Goal: Information Seeking & Learning: Learn about a topic

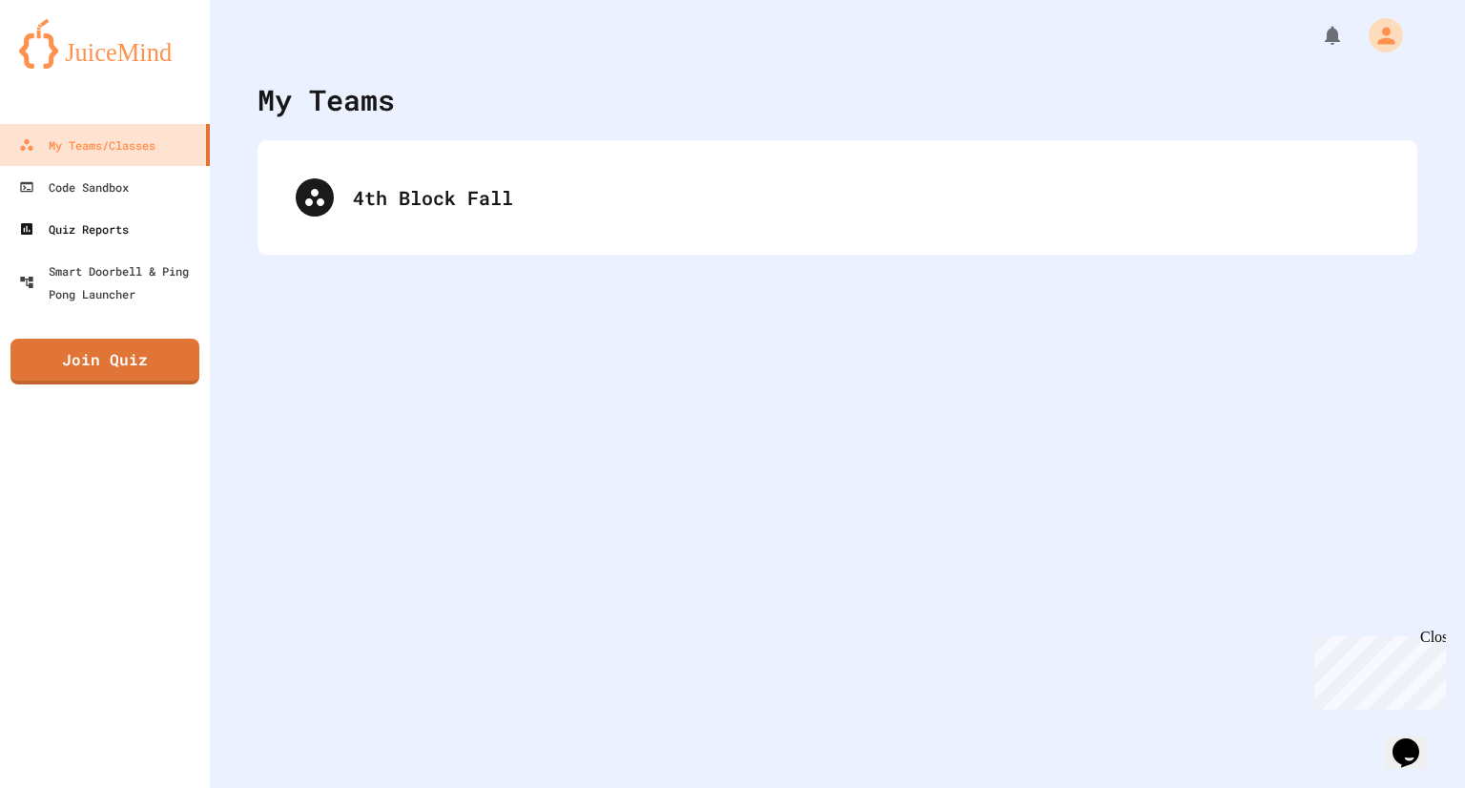
click at [178, 223] on link "Quiz Reports" at bounding box center [105, 229] width 210 height 42
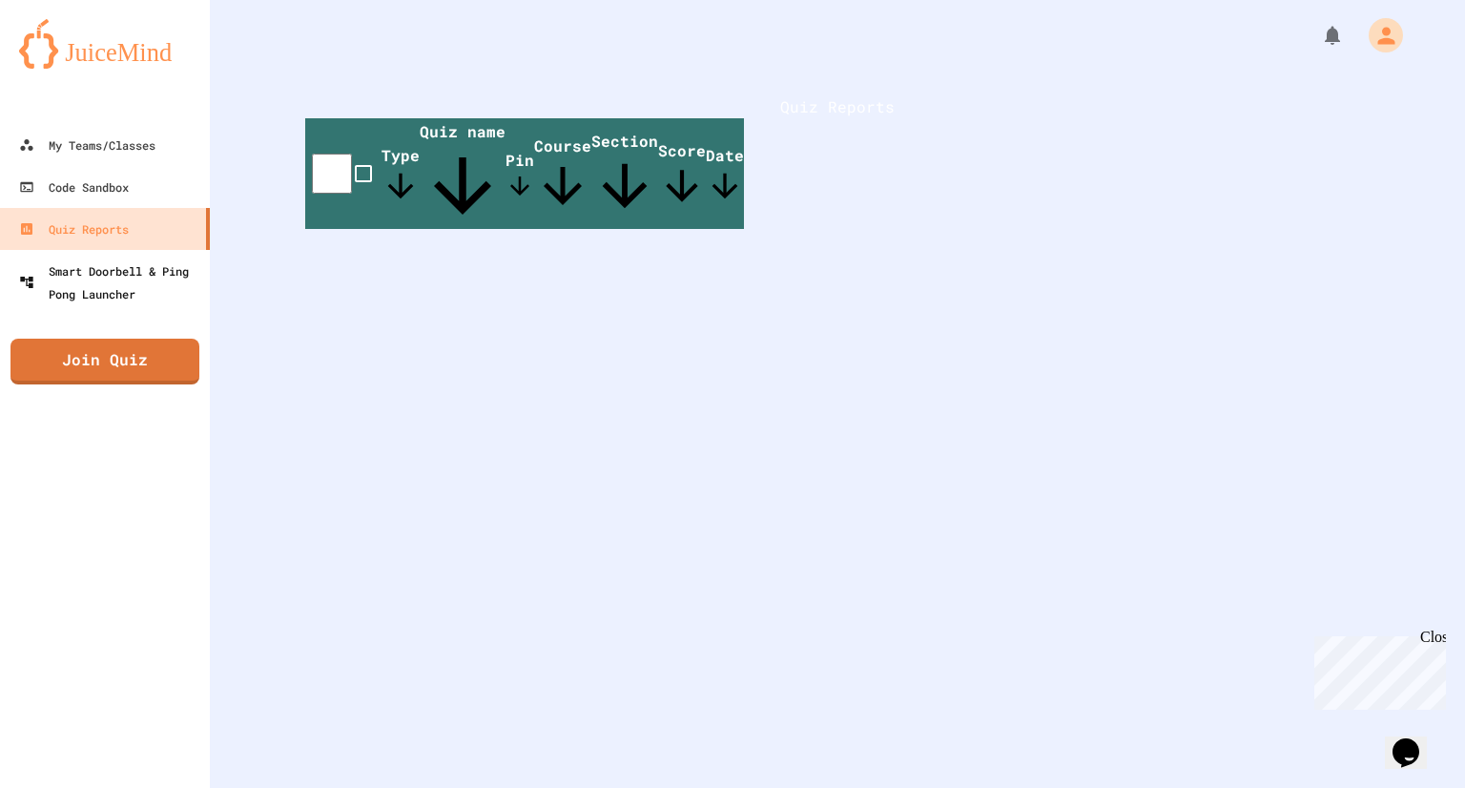
click at [167, 282] on div "Smart Doorbell & Ping Pong Launcher" at bounding box center [110, 282] width 183 height 46
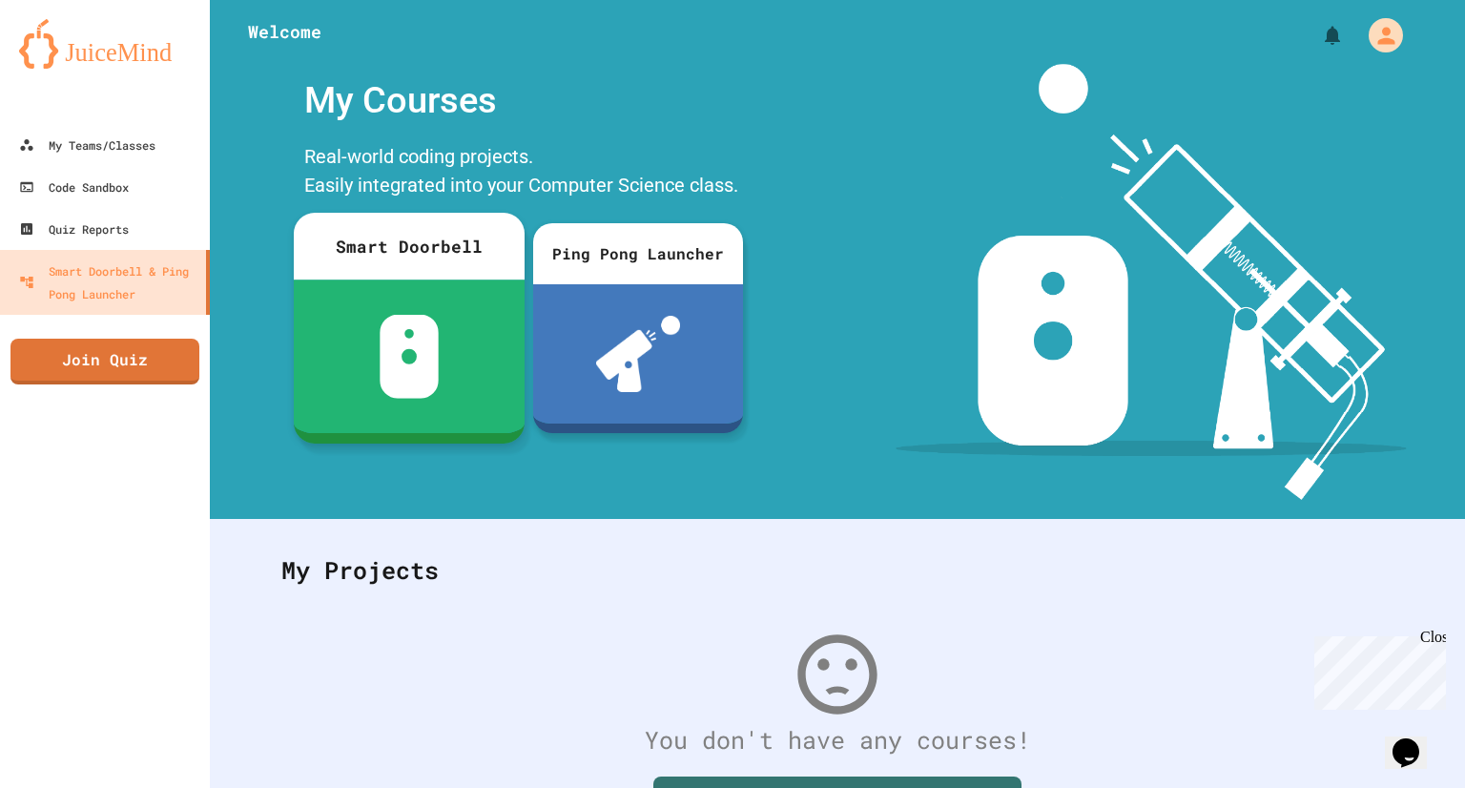
click at [355, 345] on div at bounding box center [409, 356] width 231 height 154
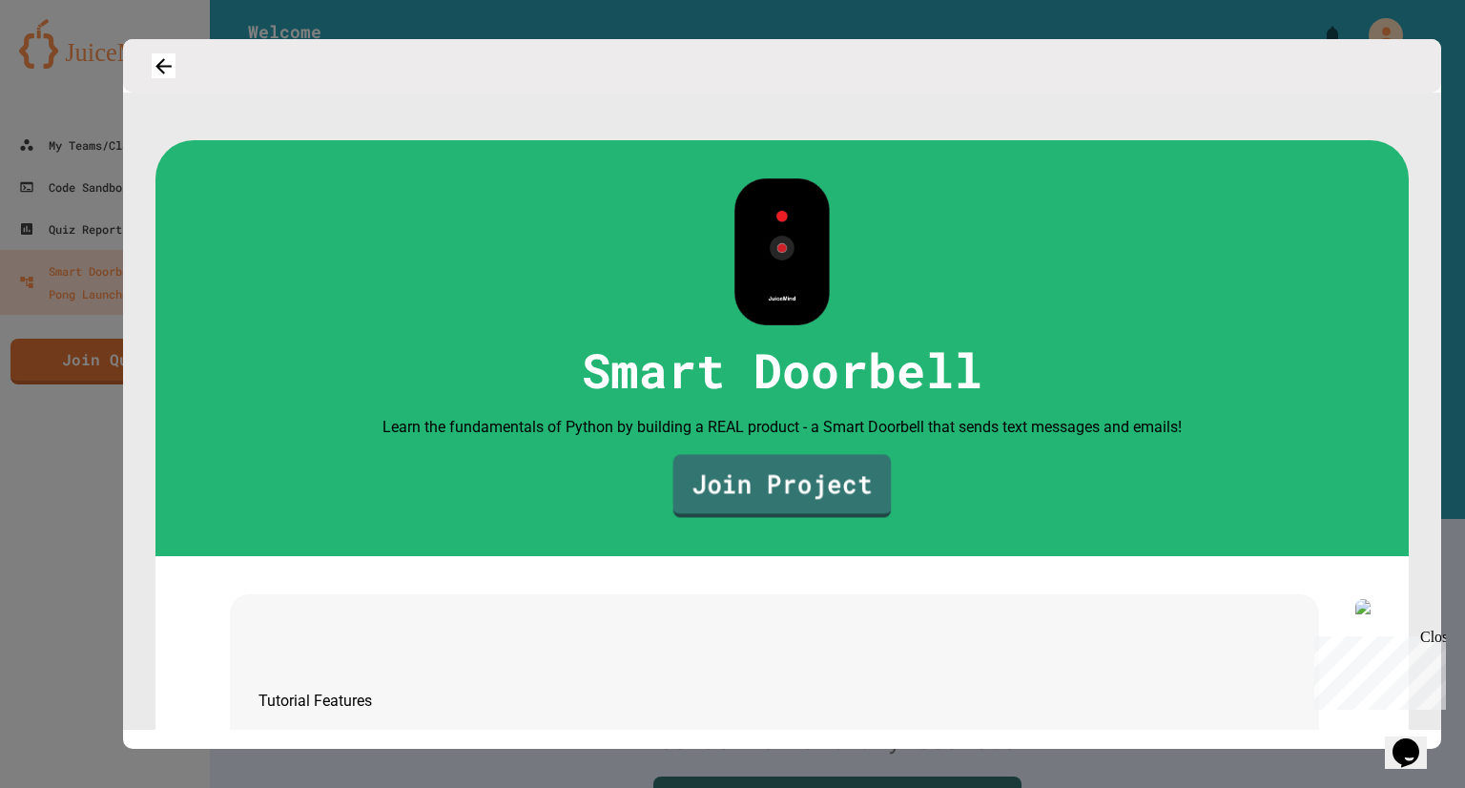
click at [850, 516] on link "Join Project" at bounding box center [782, 485] width 218 height 63
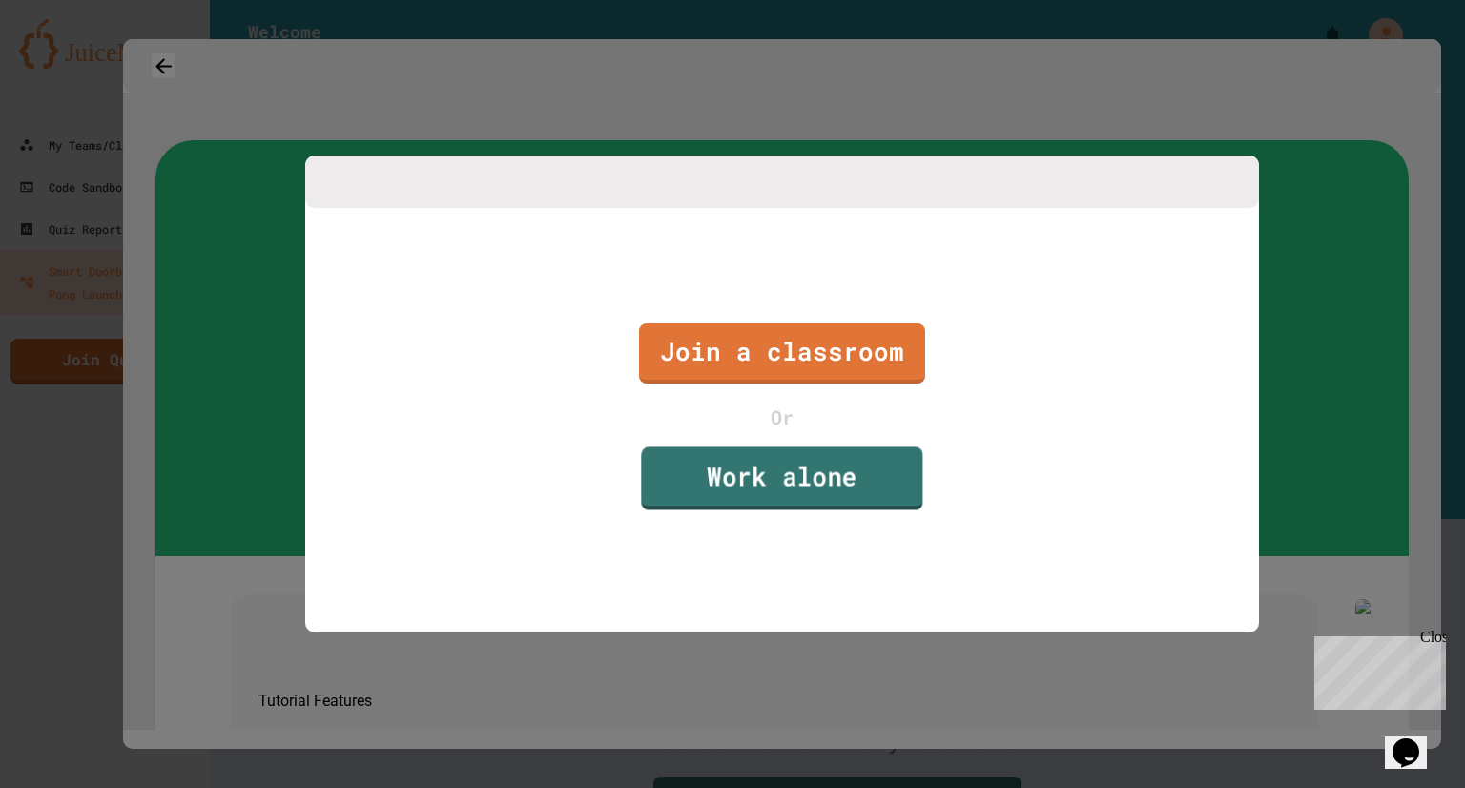
click at [839, 507] on link "Work alone" at bounding box center [781, 477] width 281 height 63
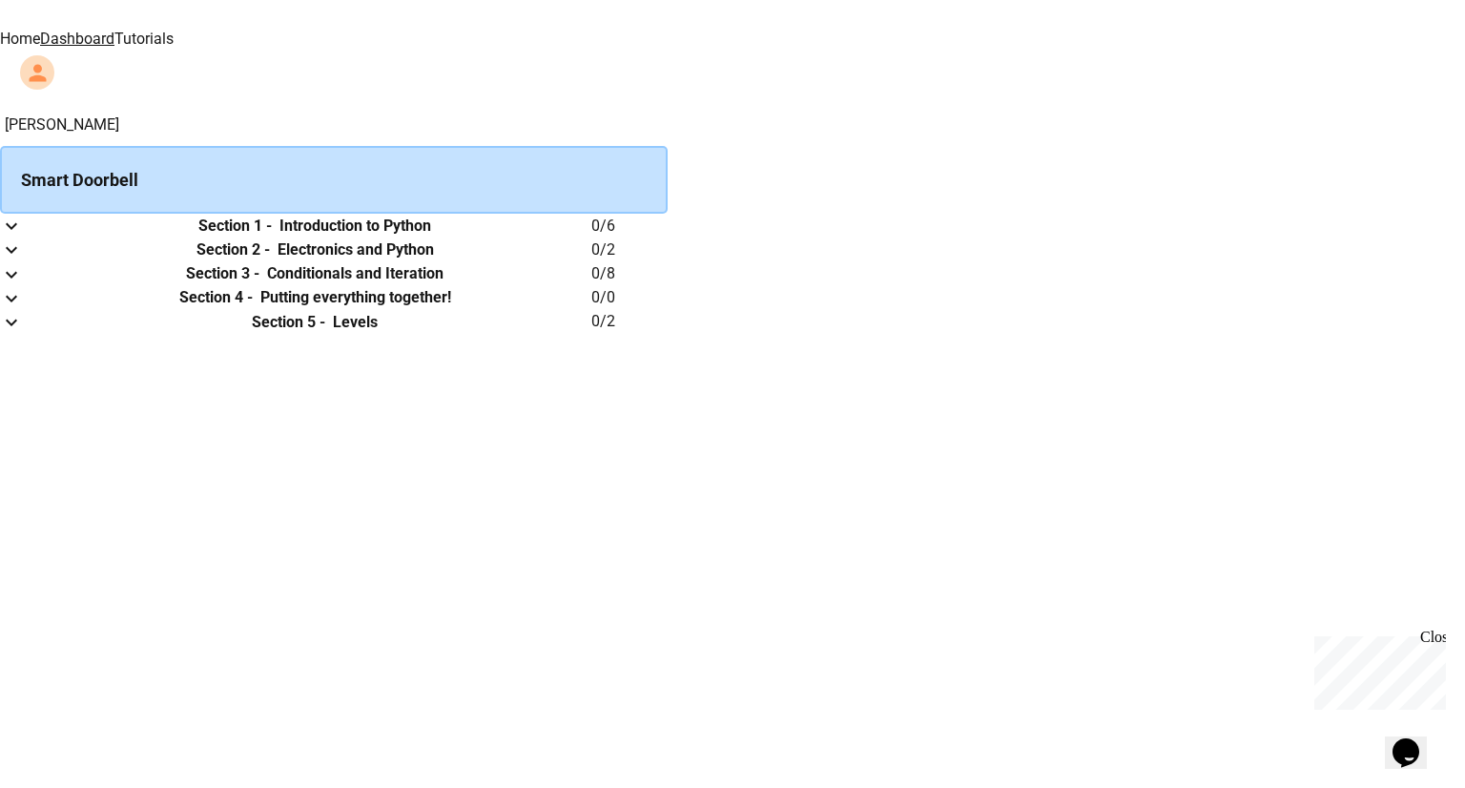
click at [591, 237] on th "Section 1 - Introduction to Python" at bounding box center [314, 226] width 553 height 24
click at [272, 237] on h6 "Section 1 -" at bounding box center [234, 226] width 73 height 23
click at [23, 237] on button "expand row" at bounding box center [11, 226] width 23 height 24
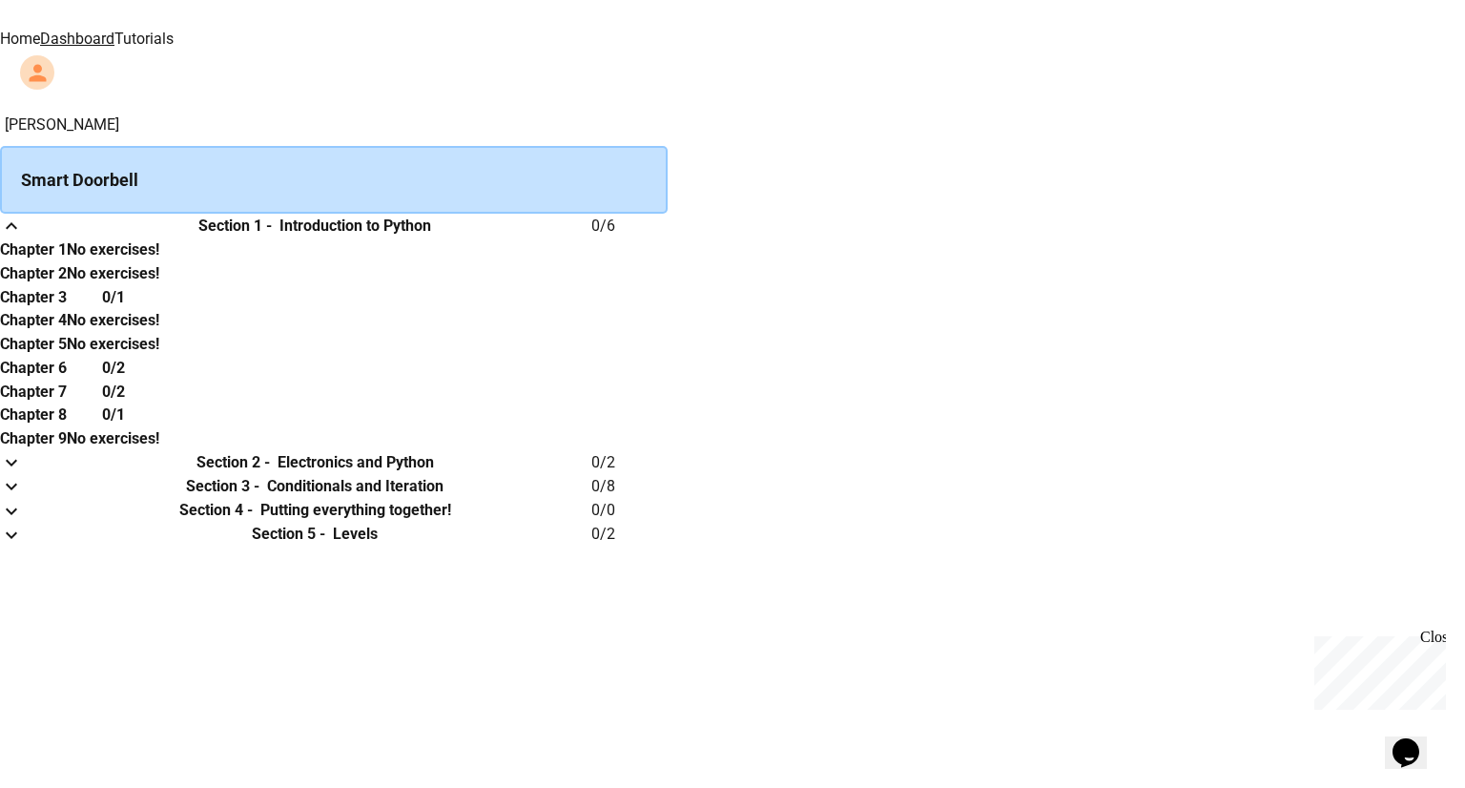
click at [67, 261] on th "Chapter 1" at bounding box center [33, 249] width 67 height 24
click at [67, 309] on th "Chapter 3" at bounding box center [33, 297] width 67 height 24
